Goal: Information Seeking & Learning: Learn about a topic

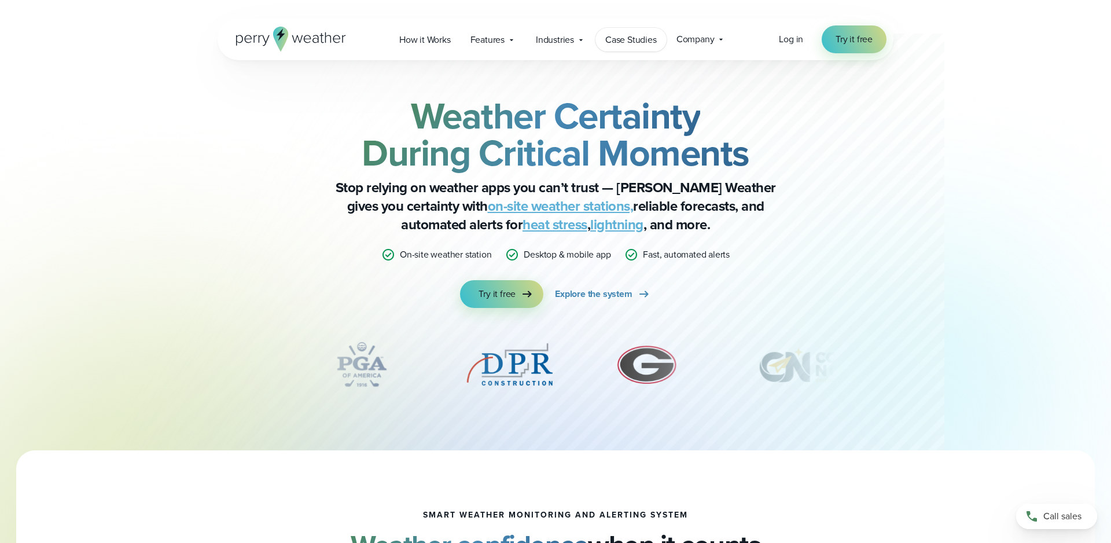
click at [634, 38] on span "Case Studies" at bounding box center [630, 40] width 51 height 14
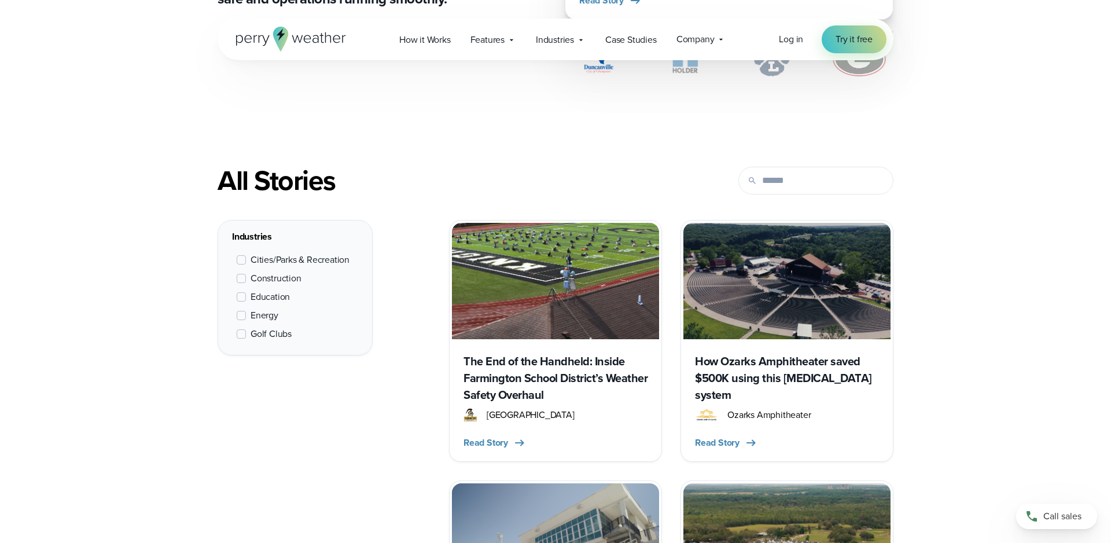
scroll to position [472, 0]
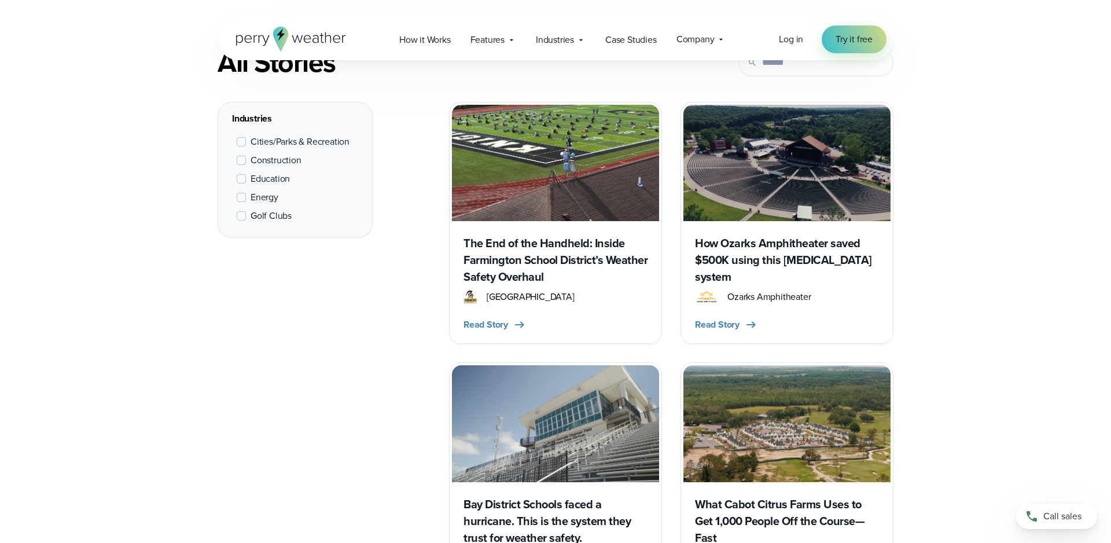
click at [538, 243] on h3 "The End of the Handheld: Inside Farmington School District’s Weather Safety Ove…" at bounding box center [555, 260] width 184 height 50
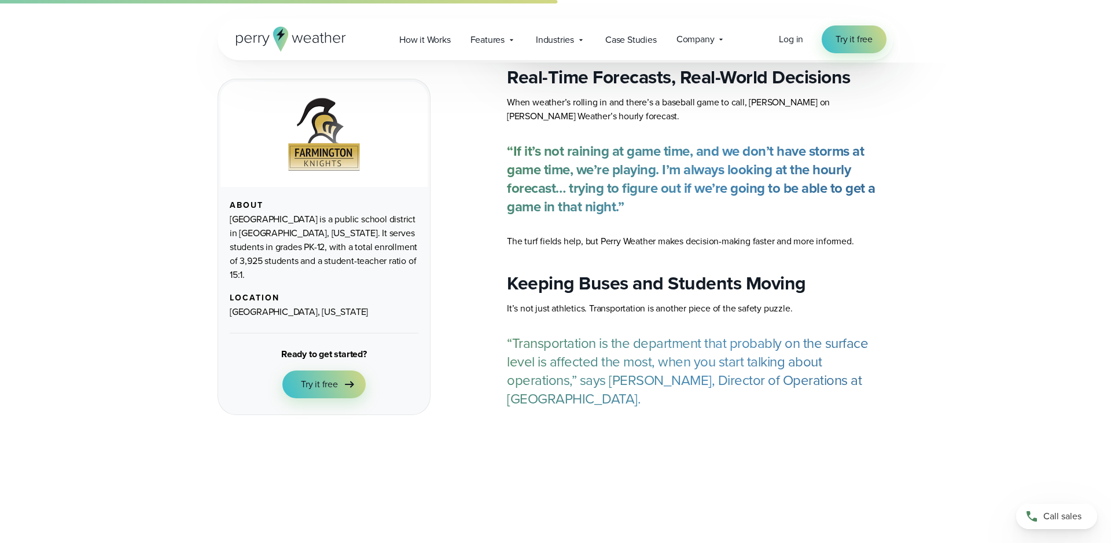
scroll to position [1357, 0]
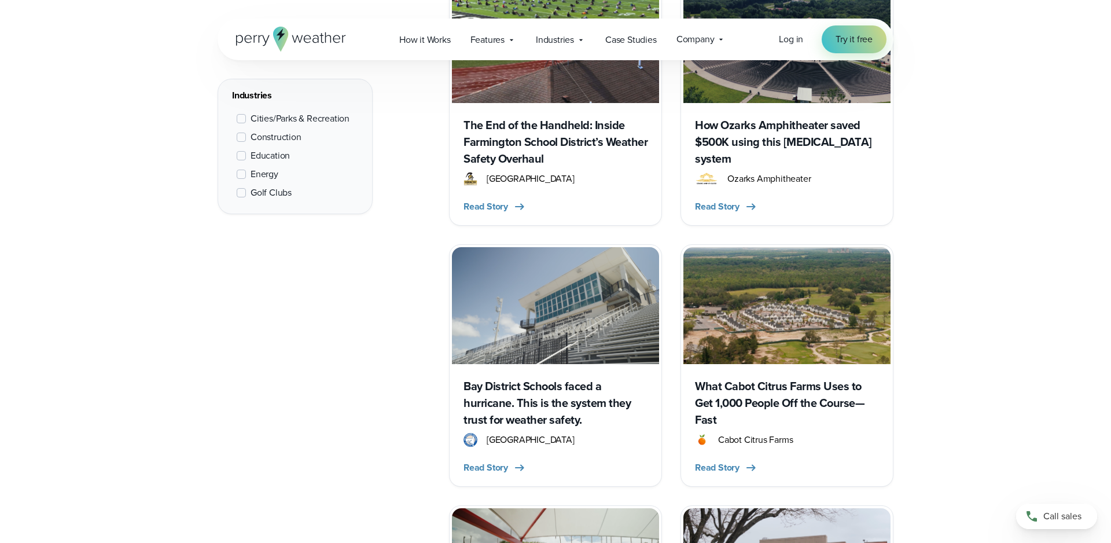
scroll to position [649, 0]
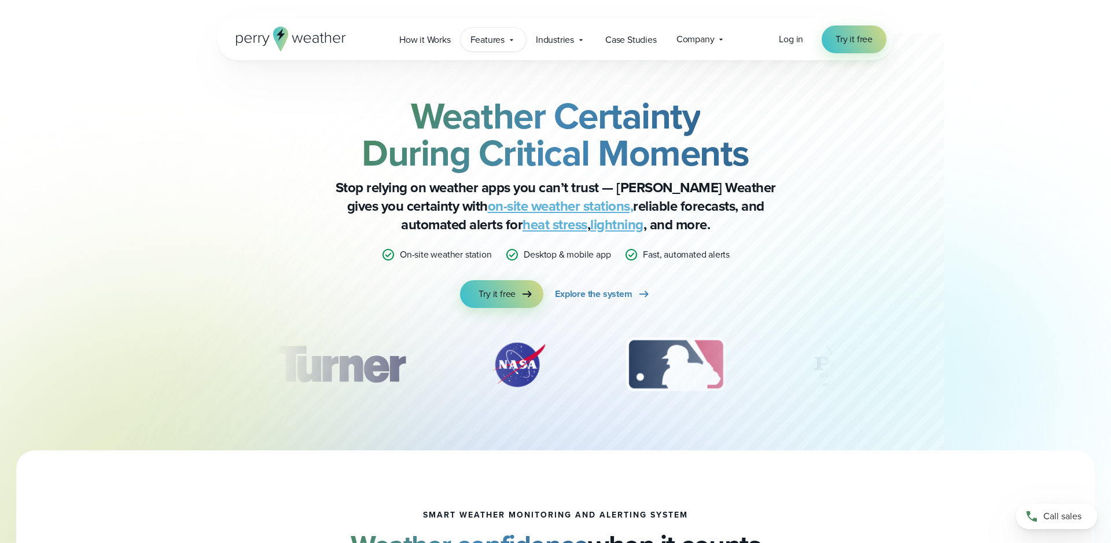
click at [485, 37] on span "Features" at bounding box center [487, 40] width 34 height 14
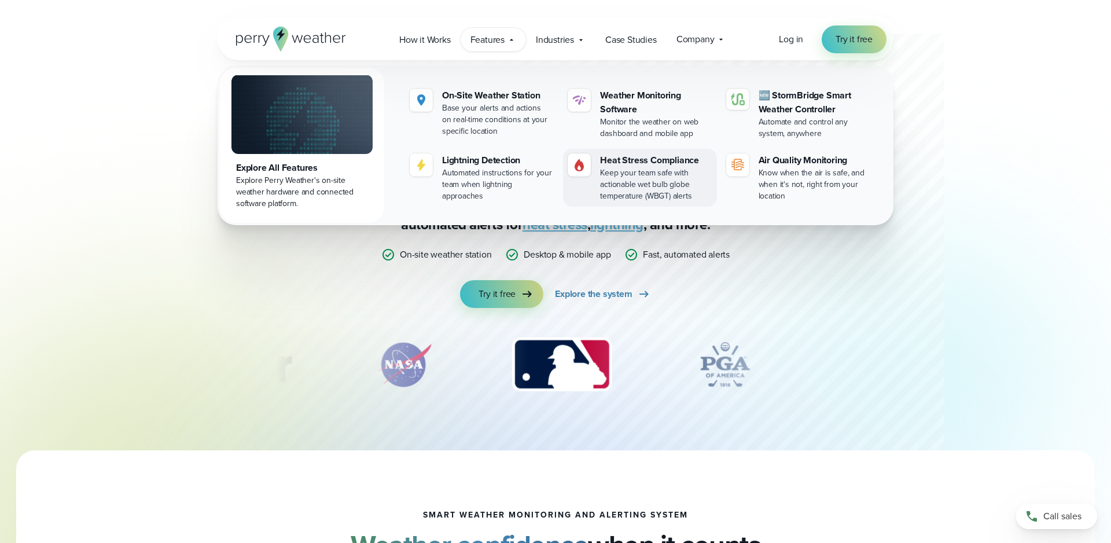
click at [658, 155] on div "Heat Stress Compliance" at bounding box center [656, 160] width 112 height 14
